Goal: Navigation & Orientation: Find specific page/section

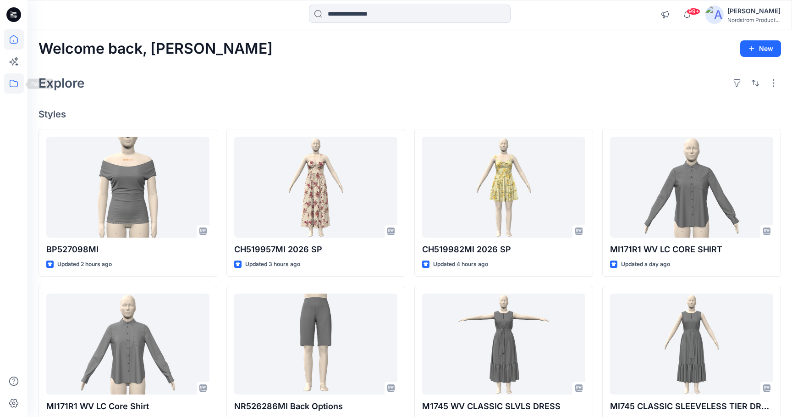
click at [13, 88] on icon at bounding box center [14, 83] width 20 height 20
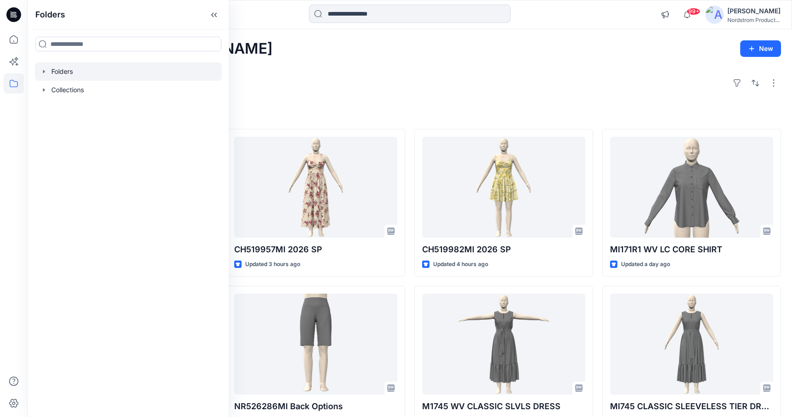
click at [55, 74] on div at bounding box center [128, 71] width 187 height 18
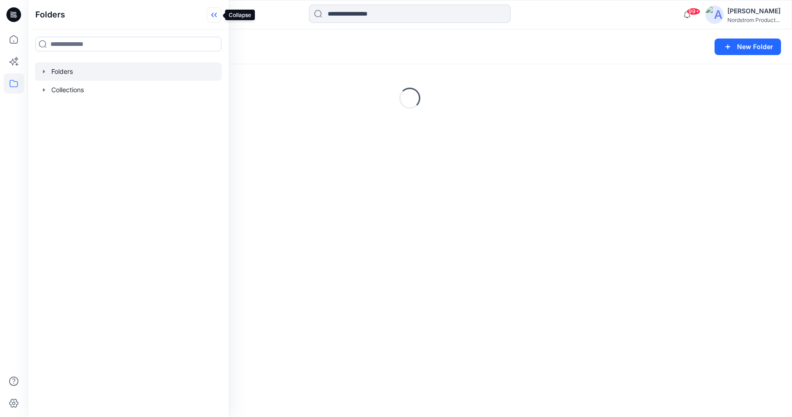
click at [212, 13] on icon at bounding box center [214, 14] width 15 height 15
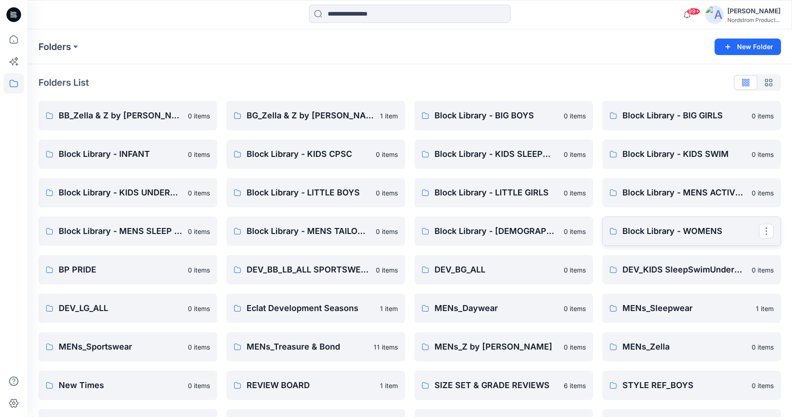
click at [662, 233] on p "Block Library - WOMENS" at bounding box center [691, 231] width 137 height 13
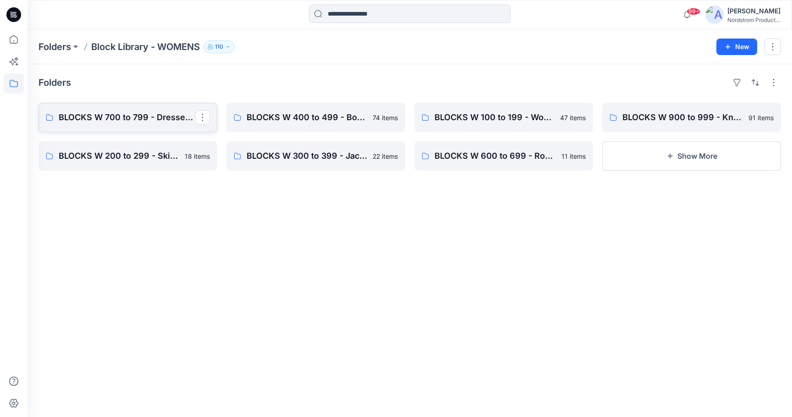
click at [161, 122] on p "BLOCKS W 700 to 799 - Dresses, Cami's, Gowns, Chemise" at bounding box center [127, 117] width 137 height 13
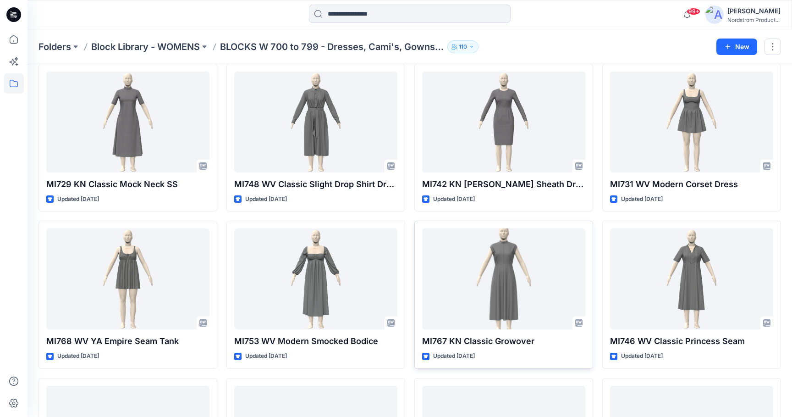
scroll to position [983, 0]
